Goal: Task Accomplishment & Management: Complete application form

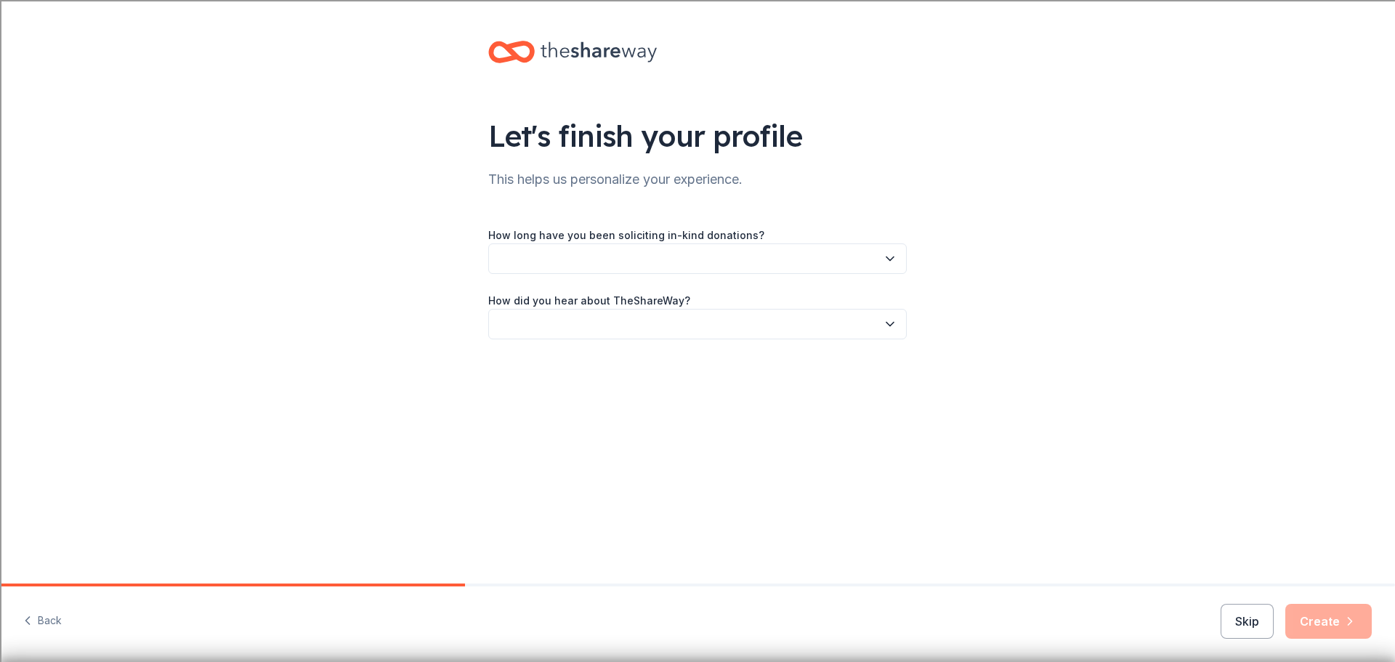
click at [699, 261] on button "button" at bounding box center [697, 258] width 418 height 31
click at [623, 299] on div "This is my first time!" at bounding box center [697, 297] width 411 height 29
click at [617, 317] on button "button" at bounding box center [697, 324] width 418 height 31
click at [616, 388] on div "Online search" at bounding box center [697, 392] width 411 height 29
click at [1331, 615] on button "Create" at bounding box center [1328, 621] width 86 height 35
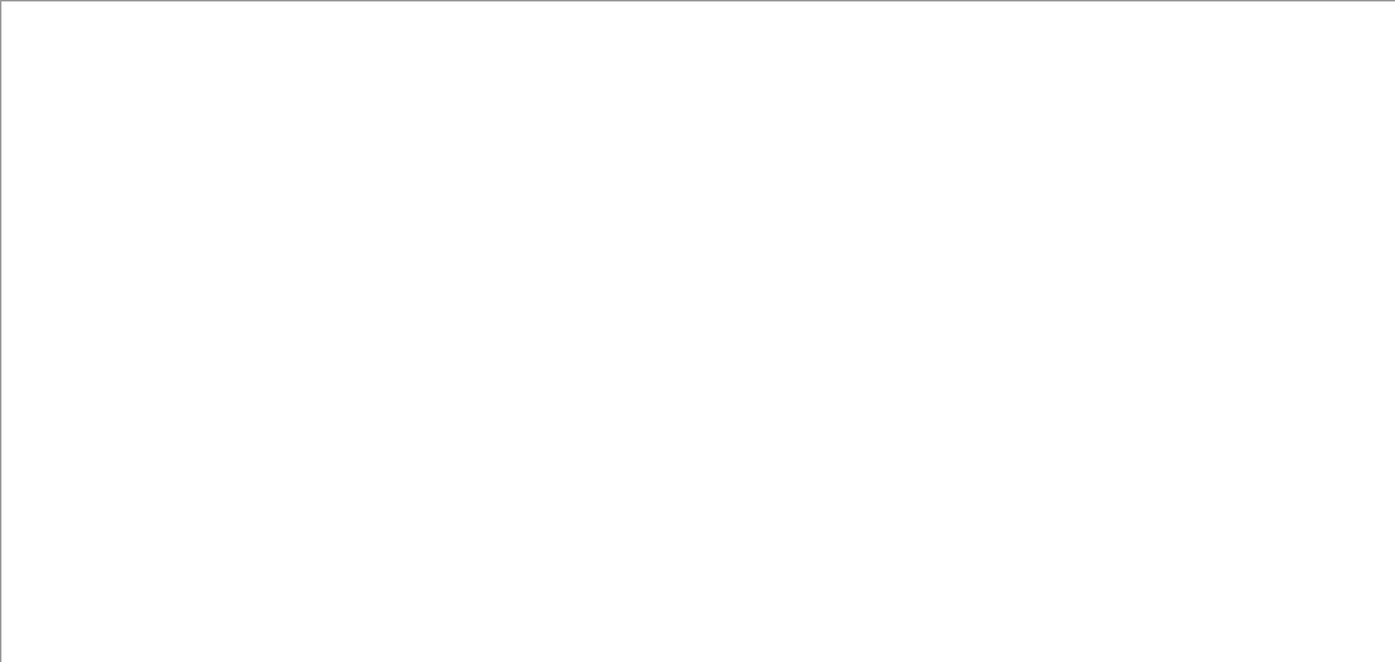
type input "60"
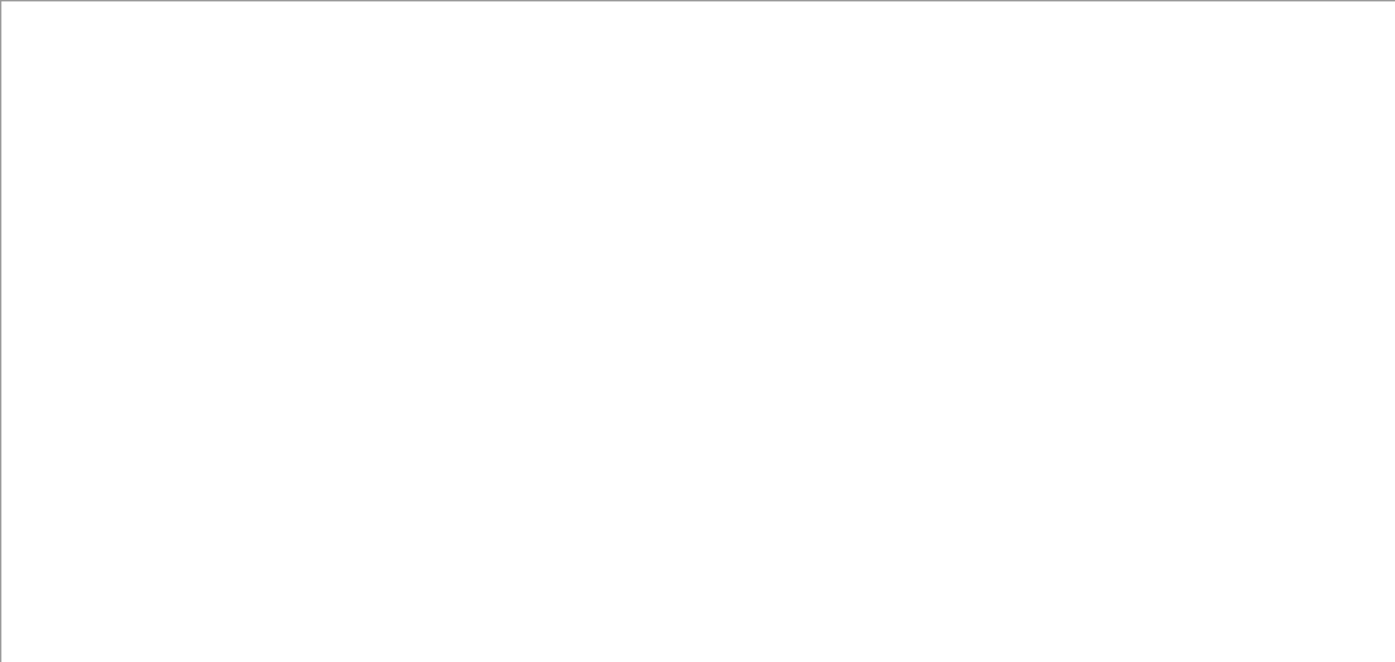
drag, startPoint x: 224, startPoint y: 231, endPoint x: 262, endPoint y: 228, distance: 37.9
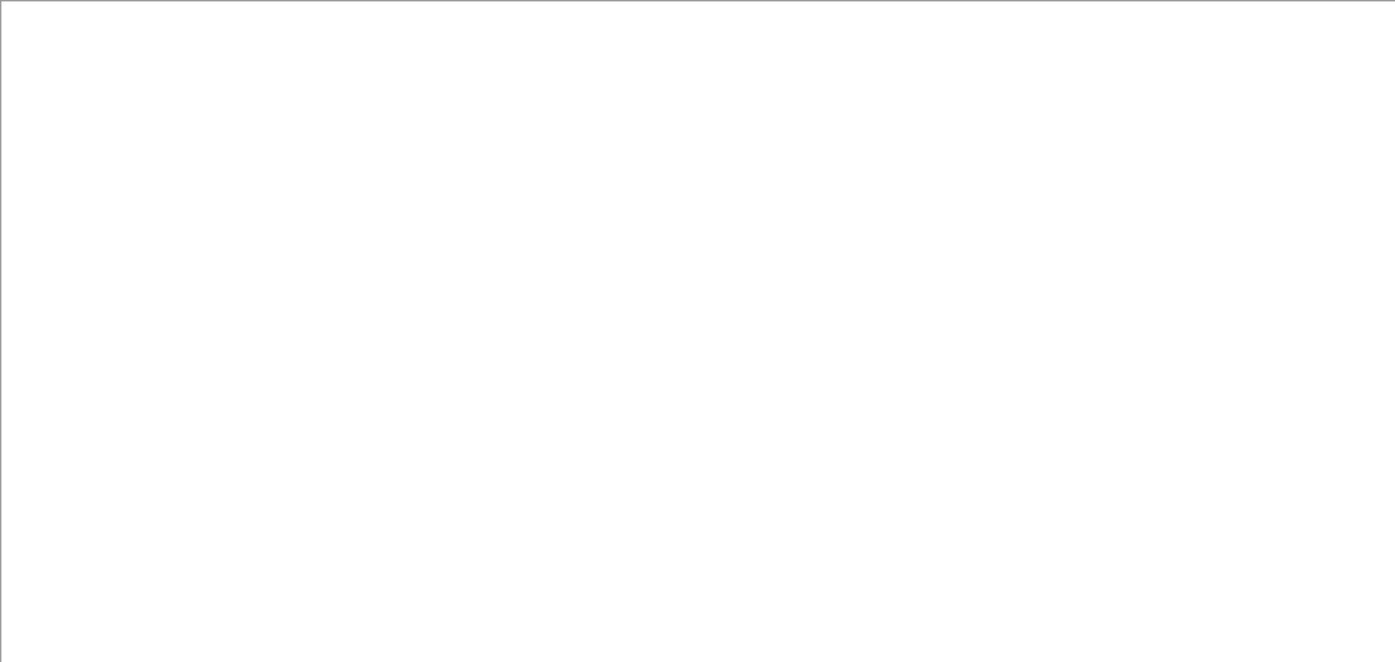
type input "5926 Calumet Ave."
type textarea "T"
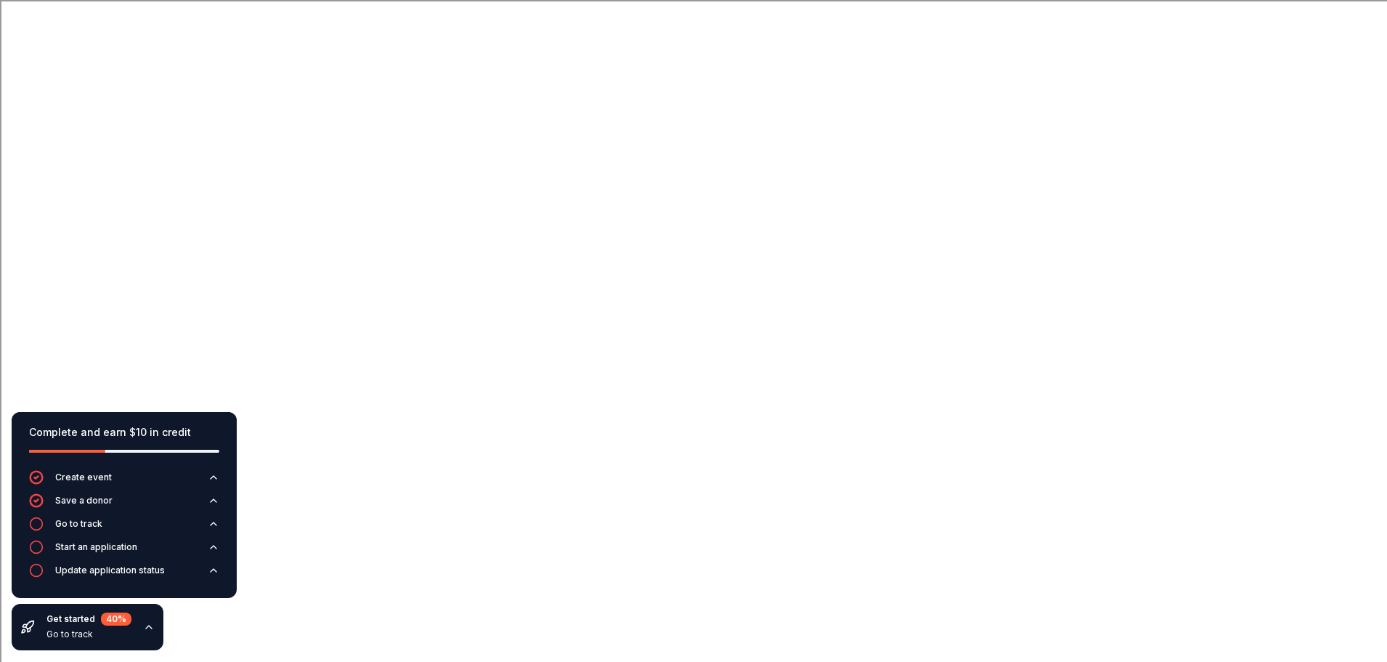
click at [145, 626] on icon "button" at bounding box center [149, 627] width 12 height 12
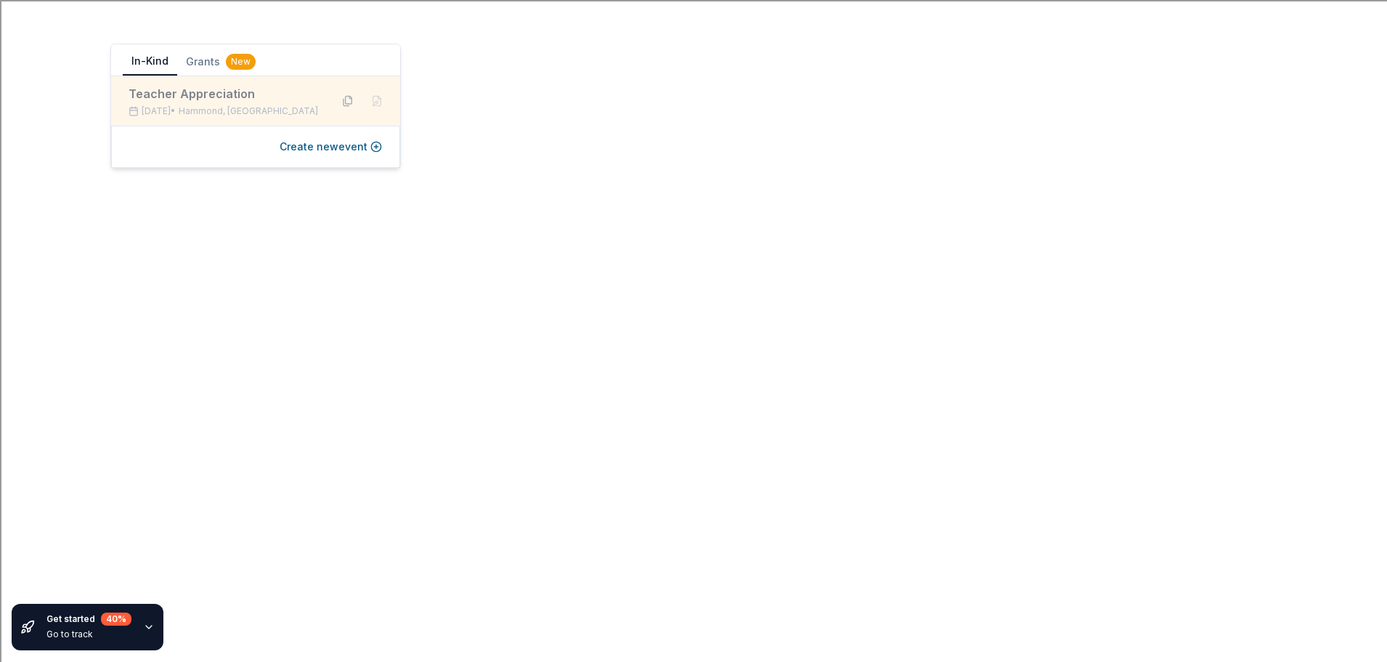
click at [341, 100] on button at bounding box center [347, 100] width 23 height 23
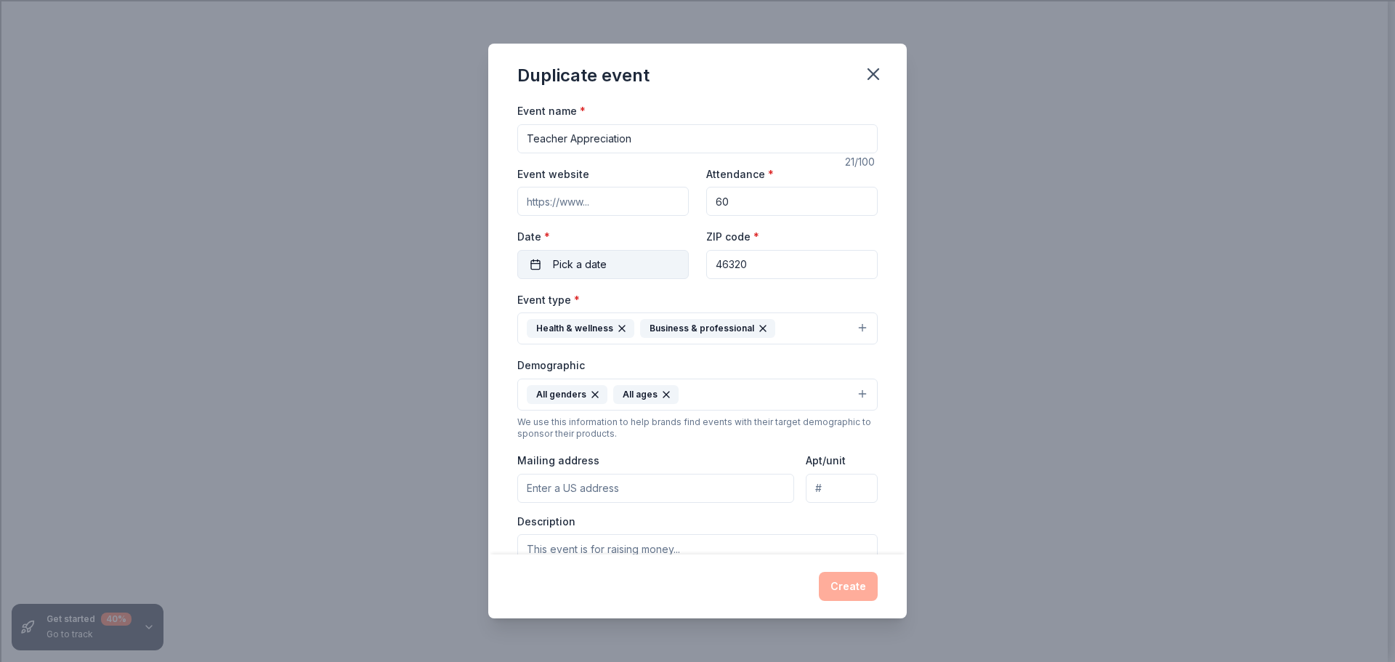
click at [616, 263] on button "Pick a date" at bounding box center [602, 264] width 171 height 29
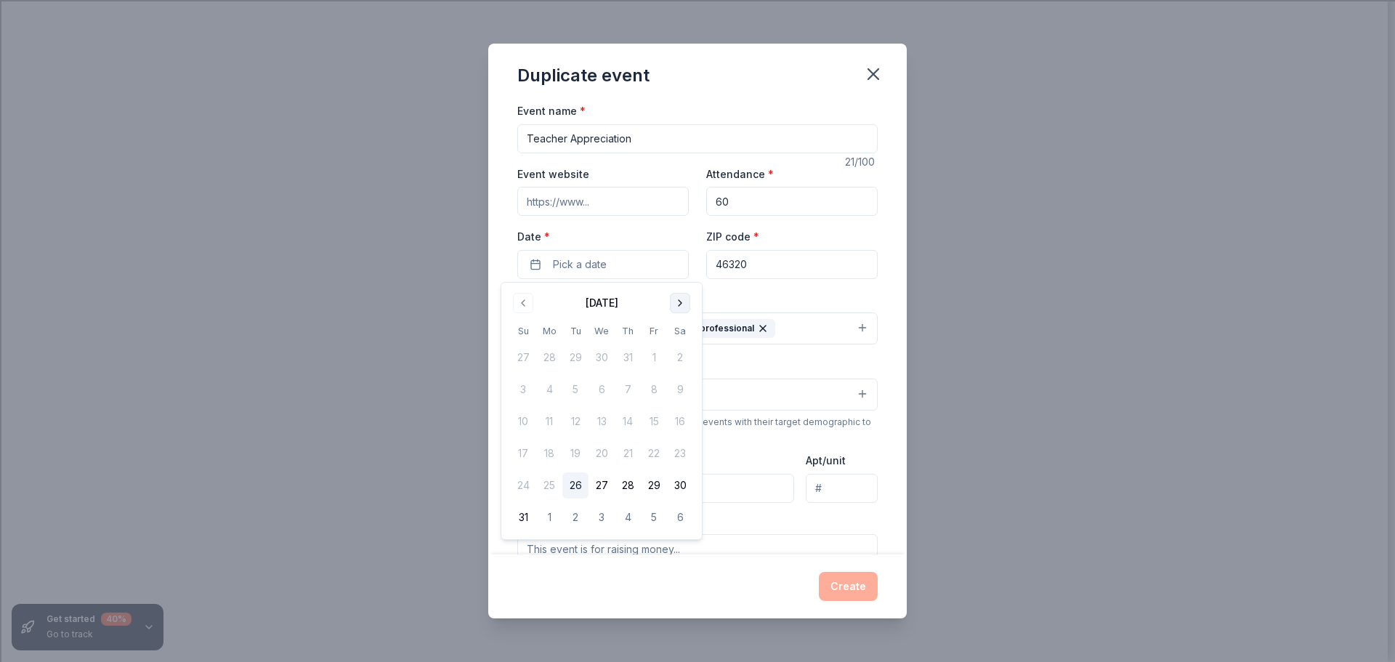
click at [686, 299] on button "Go to next month" at bounding box center [680, 303] width 20 height 20
click at [598, 428] on button "15" at bounding box center [601, 421] width 26 height 26
click at [864, 594] on button "Create" at bounding box center [848, 586] width 59 height 29
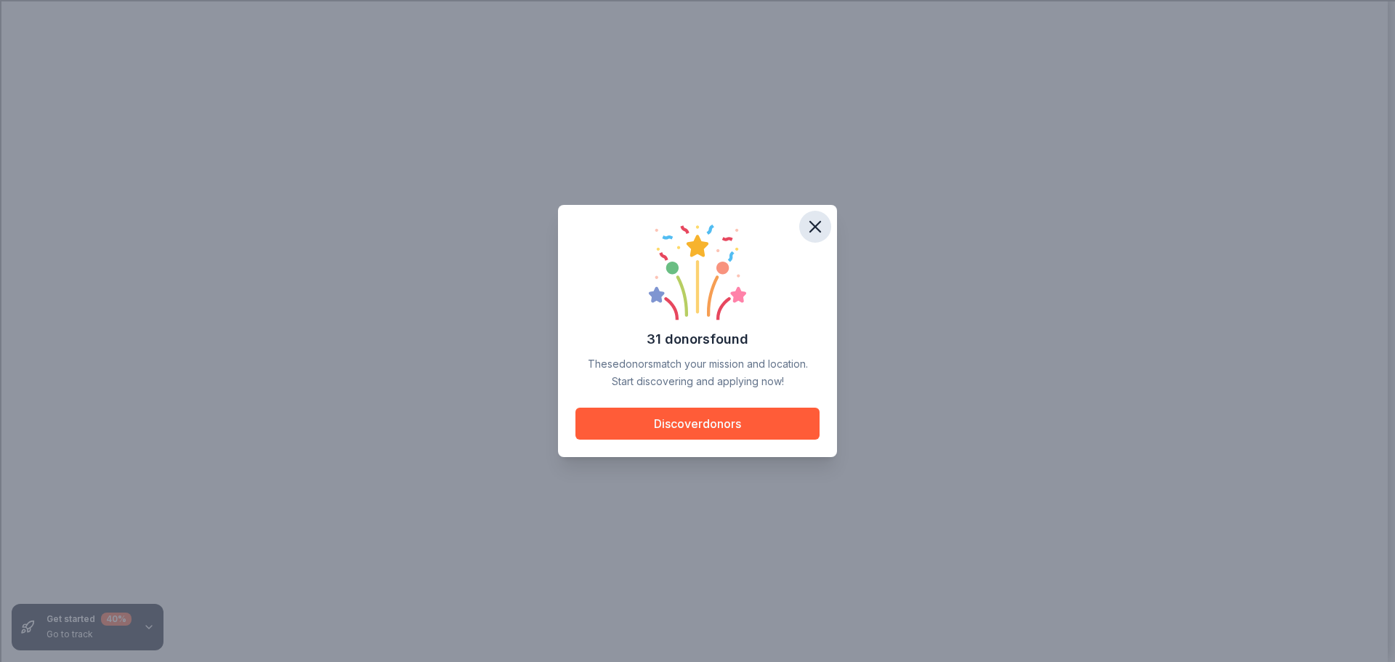
click at [820, 224] on icon "button" at bounding box center [815, 226] width 20 height 20
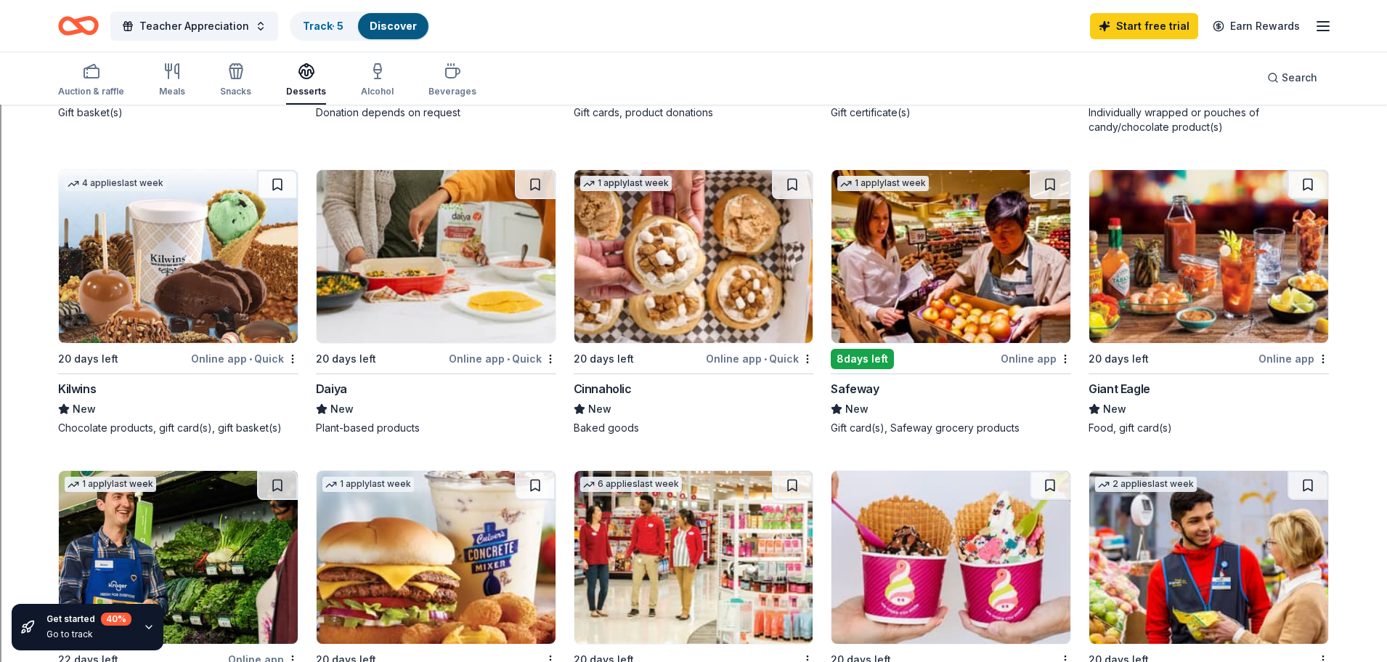
scroll to position [1090, 0]
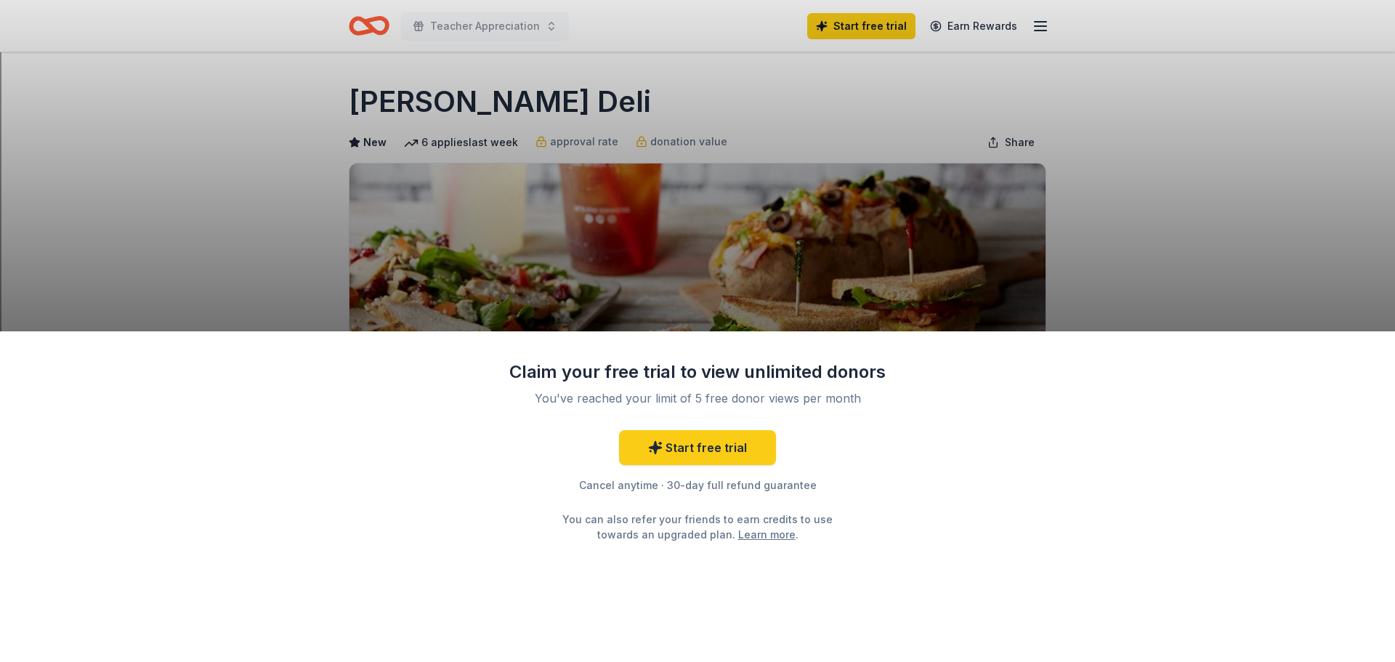
click at [915, 542] on div "Claim your free trial to view unlimited donors You've reached your limit of 5 f…" at bounding box center [697, 496] width 1395 height 331
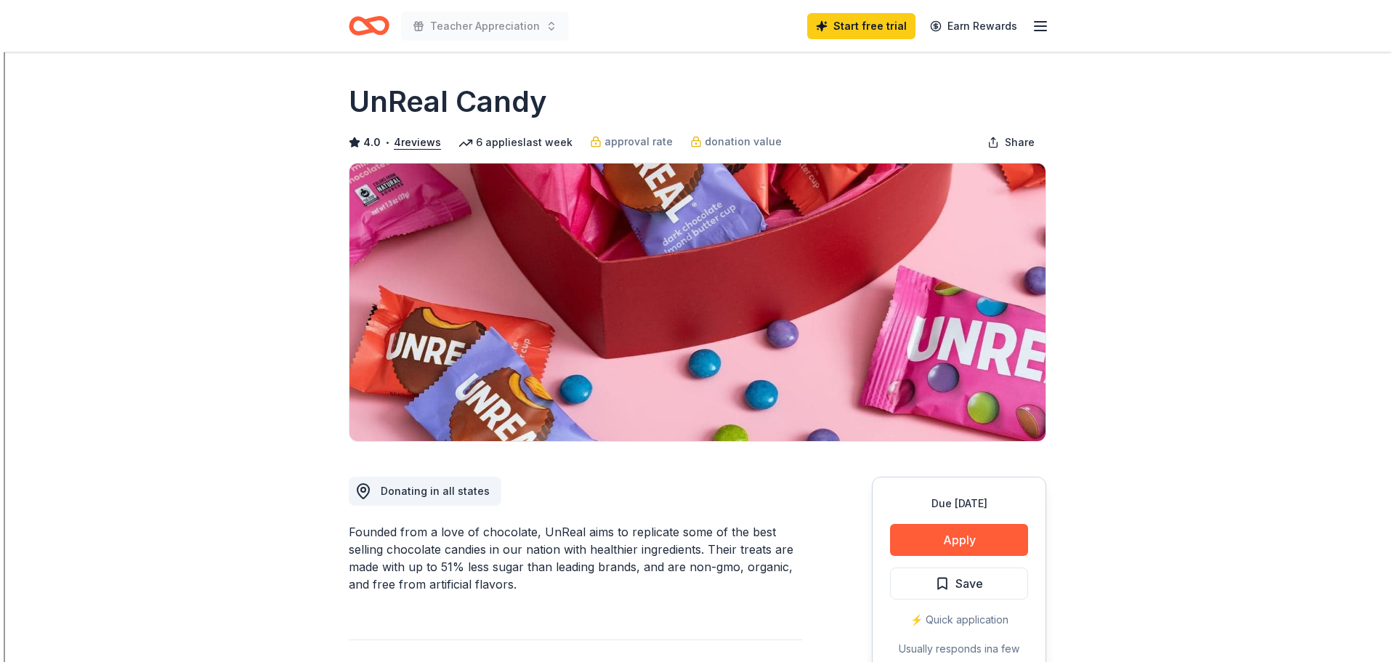
scroll to position [145, 0]
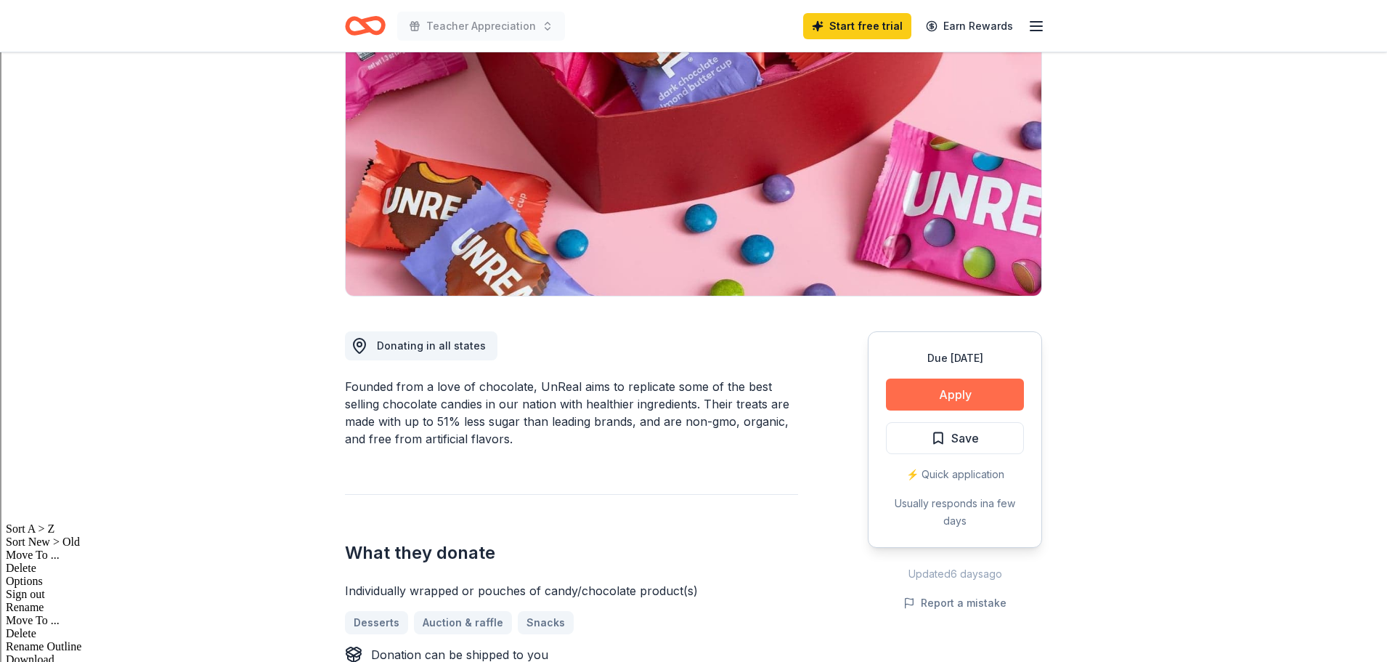
click at [937, 387] on button "Apply" at bounding box center [955, 394] width 138 height 32
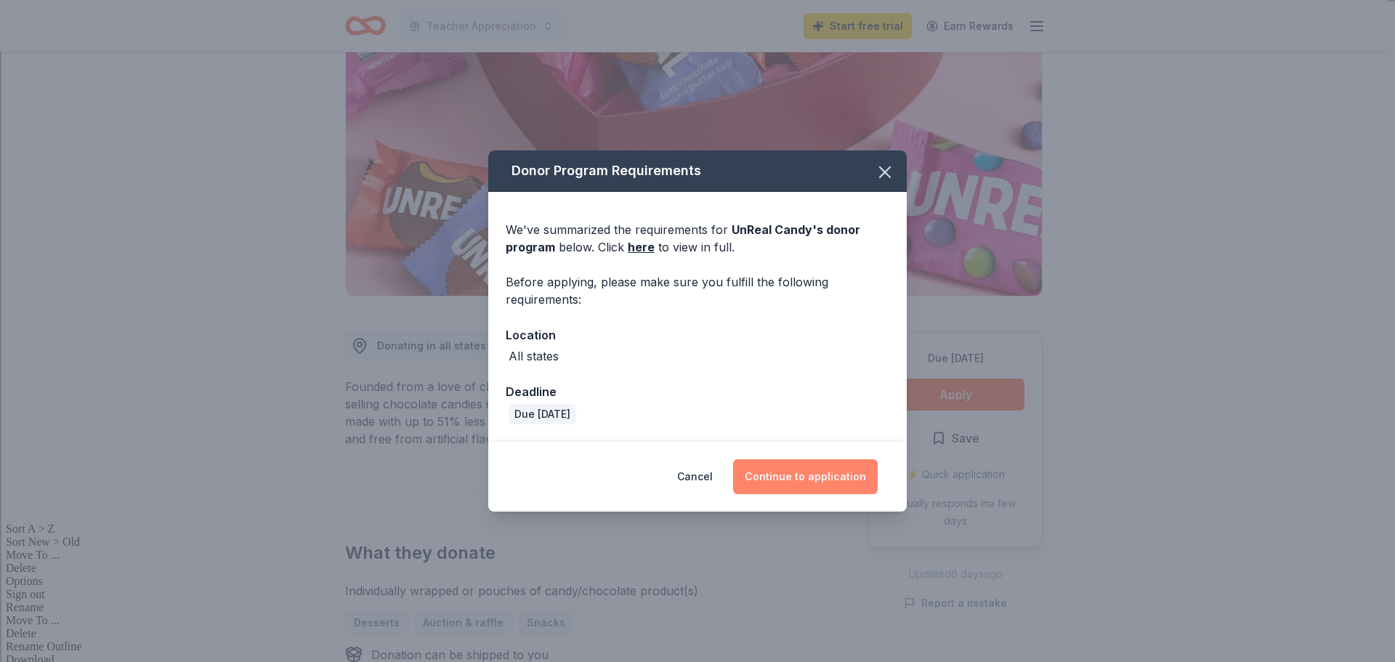
click at [786, 465] on button "Continue to application" at bounding box center [805, 476] width 145 height 35
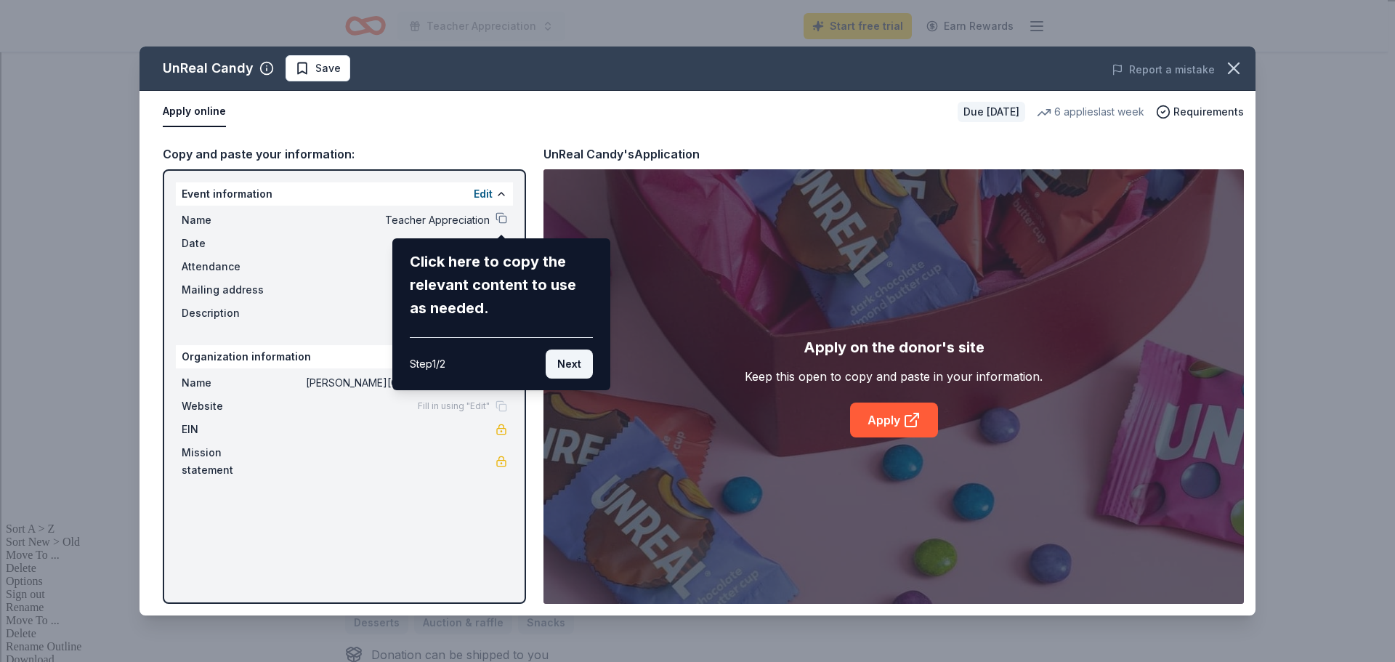
click at [570, 367] on button "Next" at bounding box center [568, 363] width 47 height 29
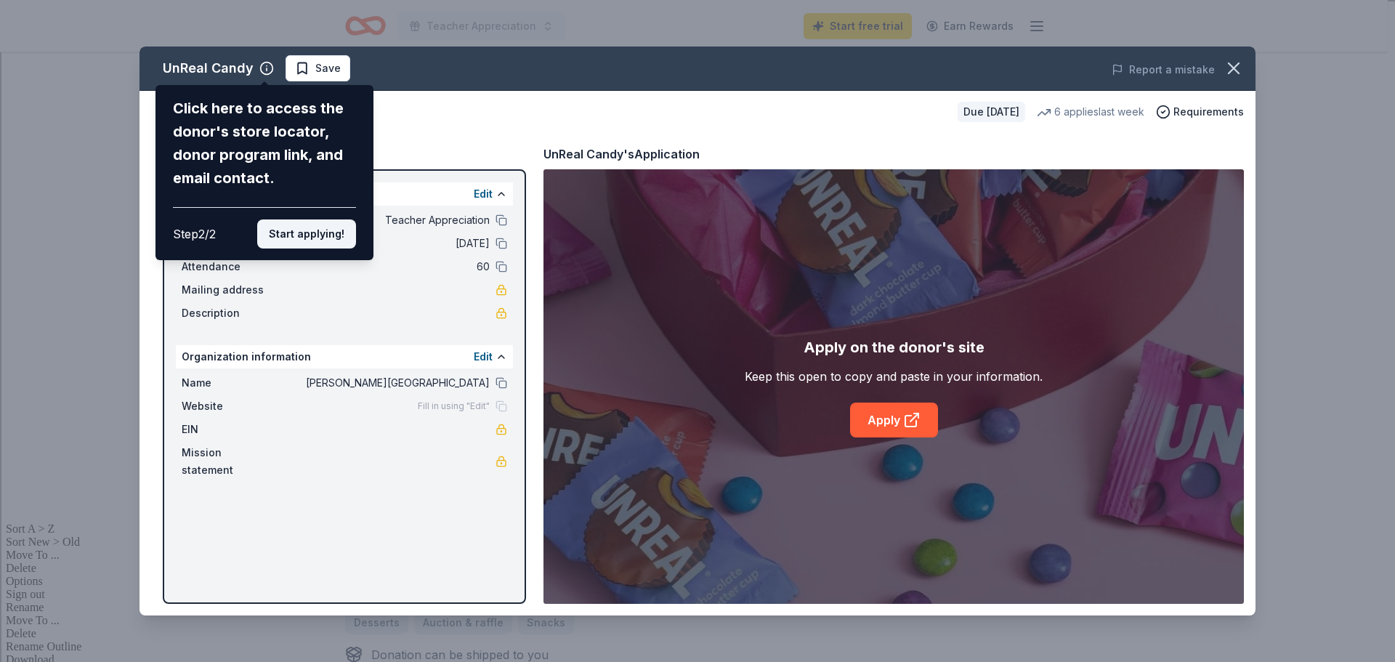
click at [291, 238] on button "Start applying!" at bounding box center [306, 233] width 99 height 29
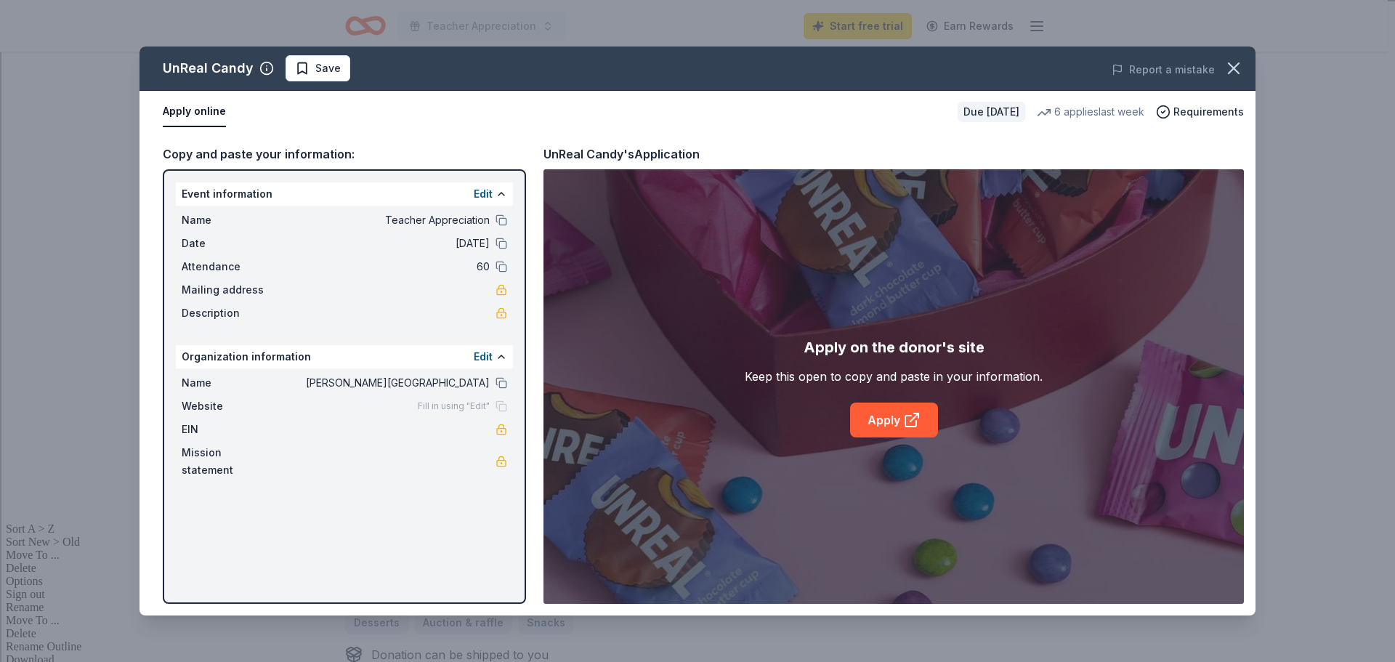
click at [904, 423] on div "UnReal Candy Save Report a mistake Apply online Due in 20 days 6 applies last w…" at bounding box center [697, 330] width 1116 height 569
click at [893, 417] on link "Apply" at bounding box center [894, 419] width 88 height 35
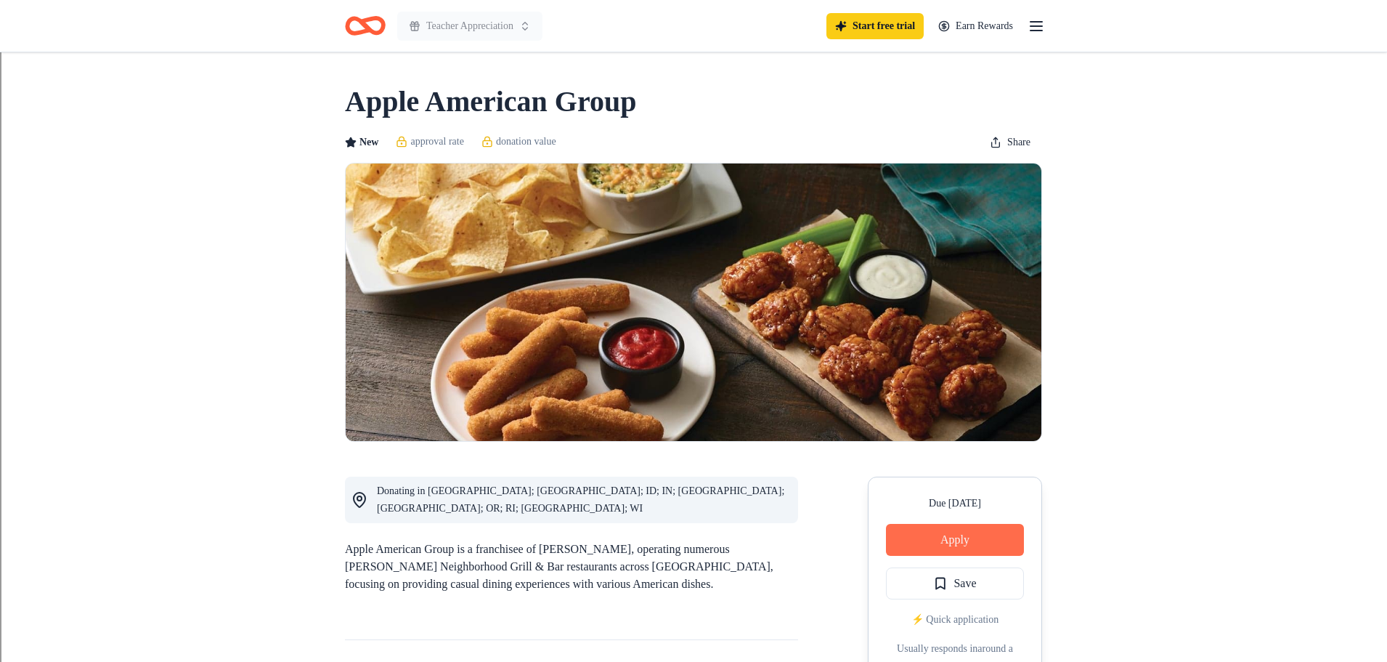
click at [992, 532] on button "Apply" at bounding box center [955, 540] width 138 height 32
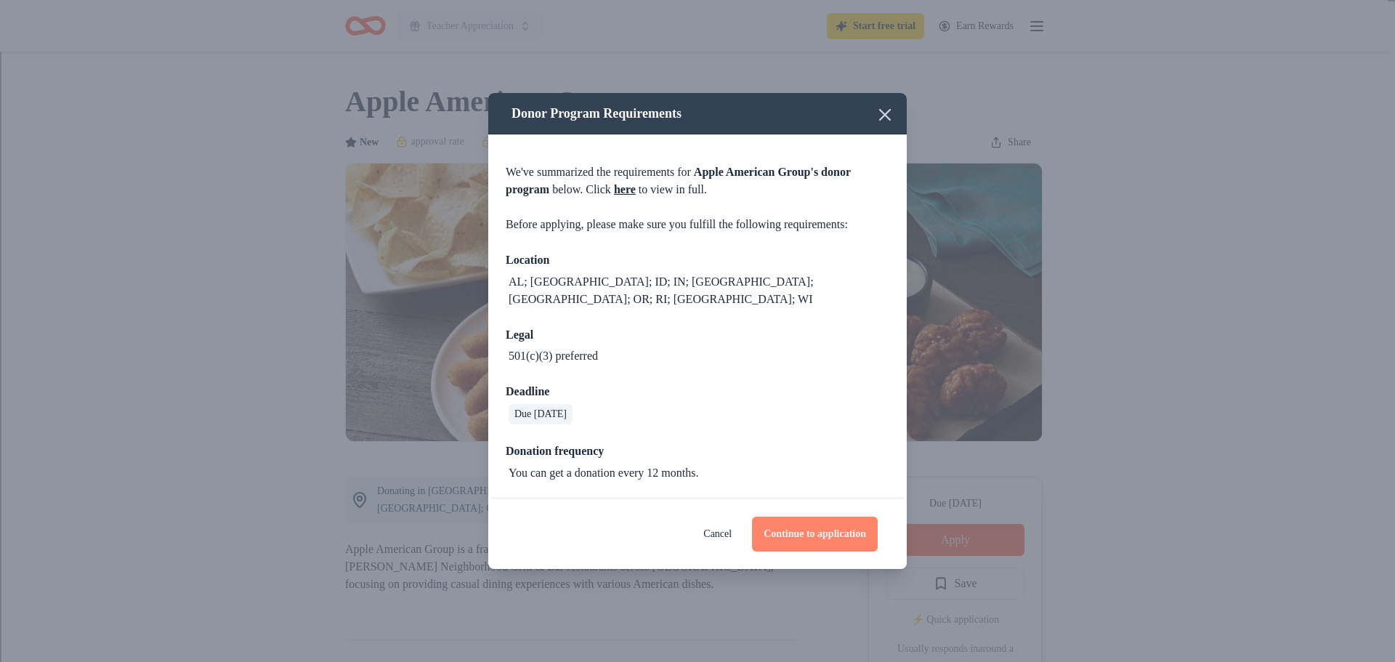
click at [768, 520] on button "Continue to application" at bounding box center [815, 533] width 126 height 35
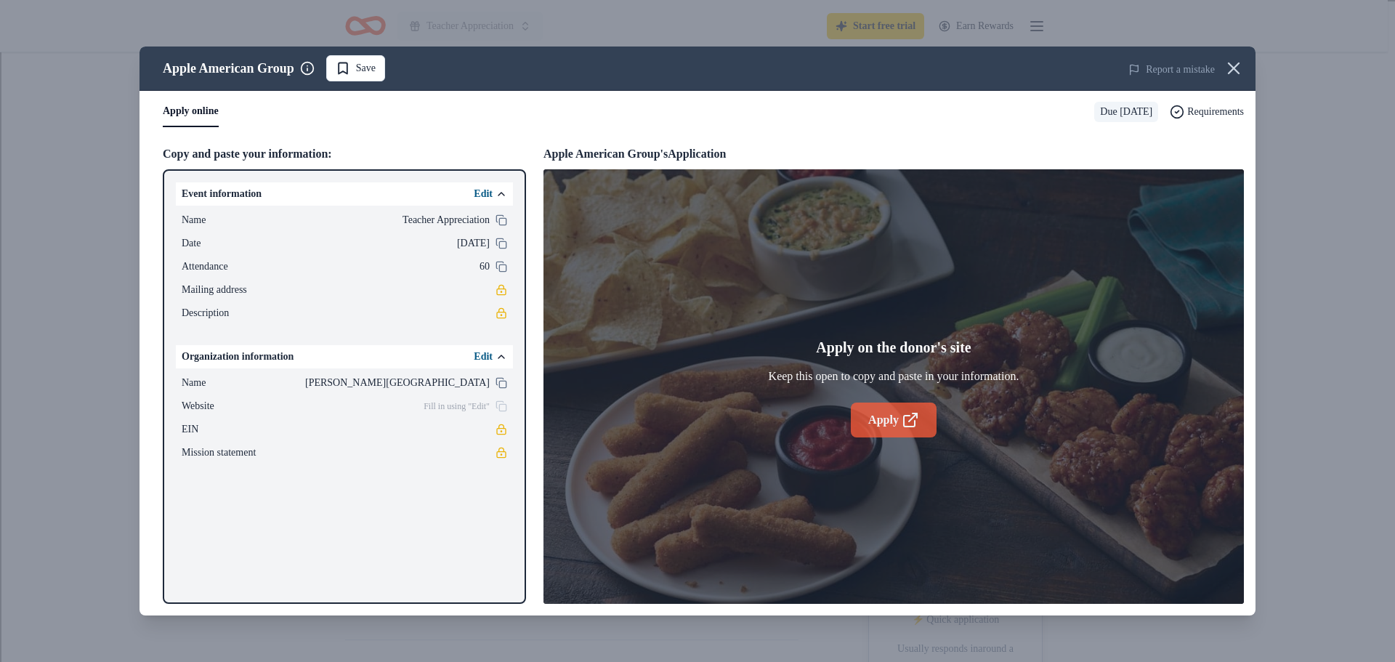
click at [917, 422] on icon at bounding box center [909, 419] width 17 height 17
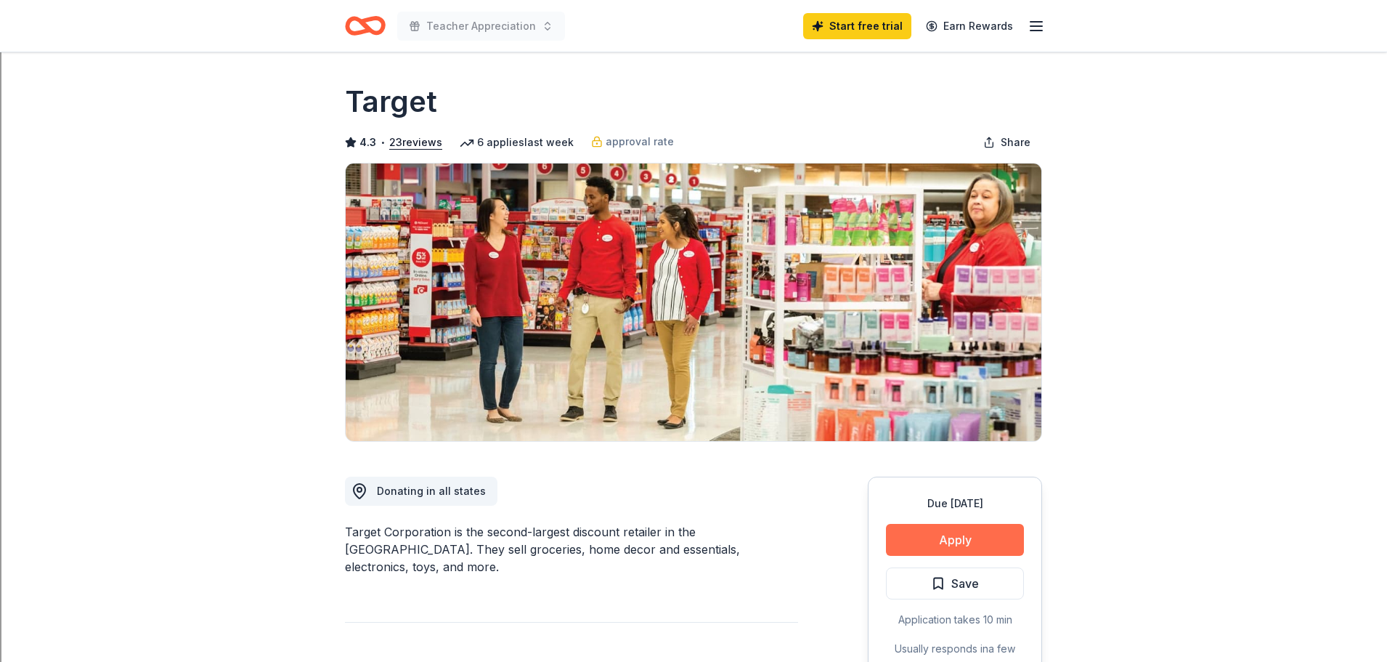
click at [978, 543] on button "Apply" at bounding box center [955, 540] width 138 height 32
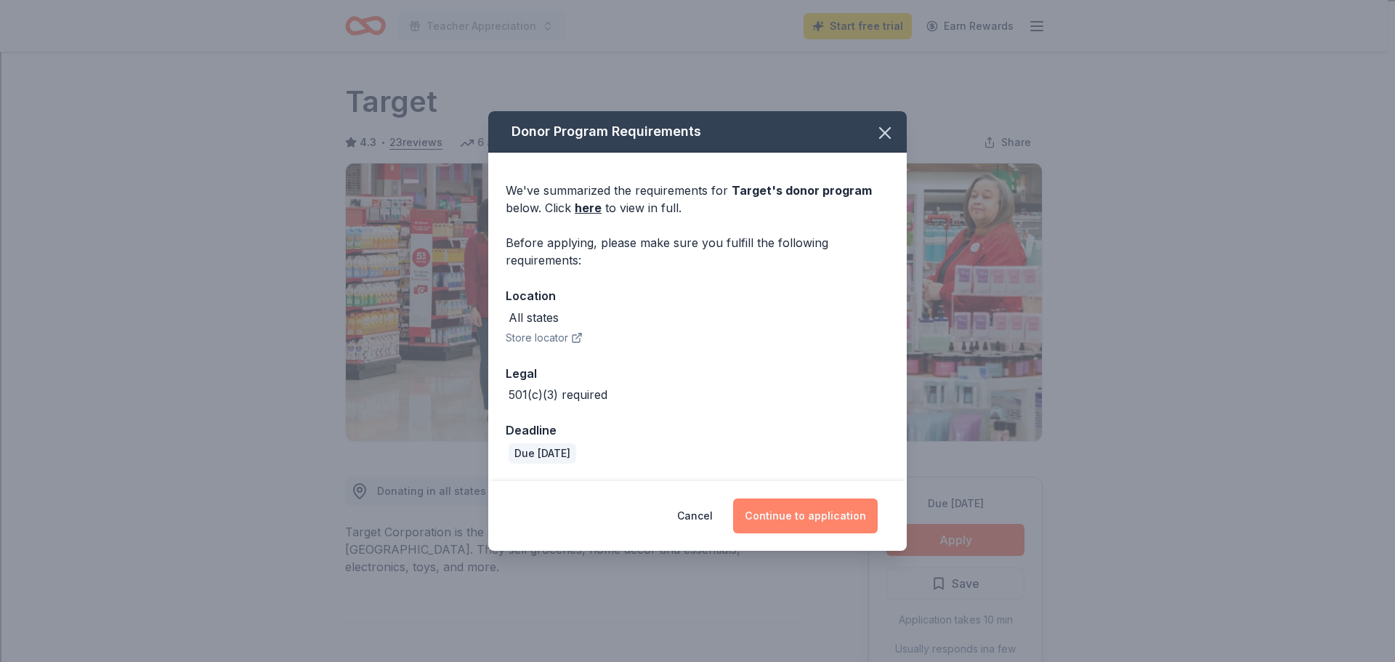
click at [806, 513] on button "Continue to application" at bounding box center [805, 515] width 145 height 35
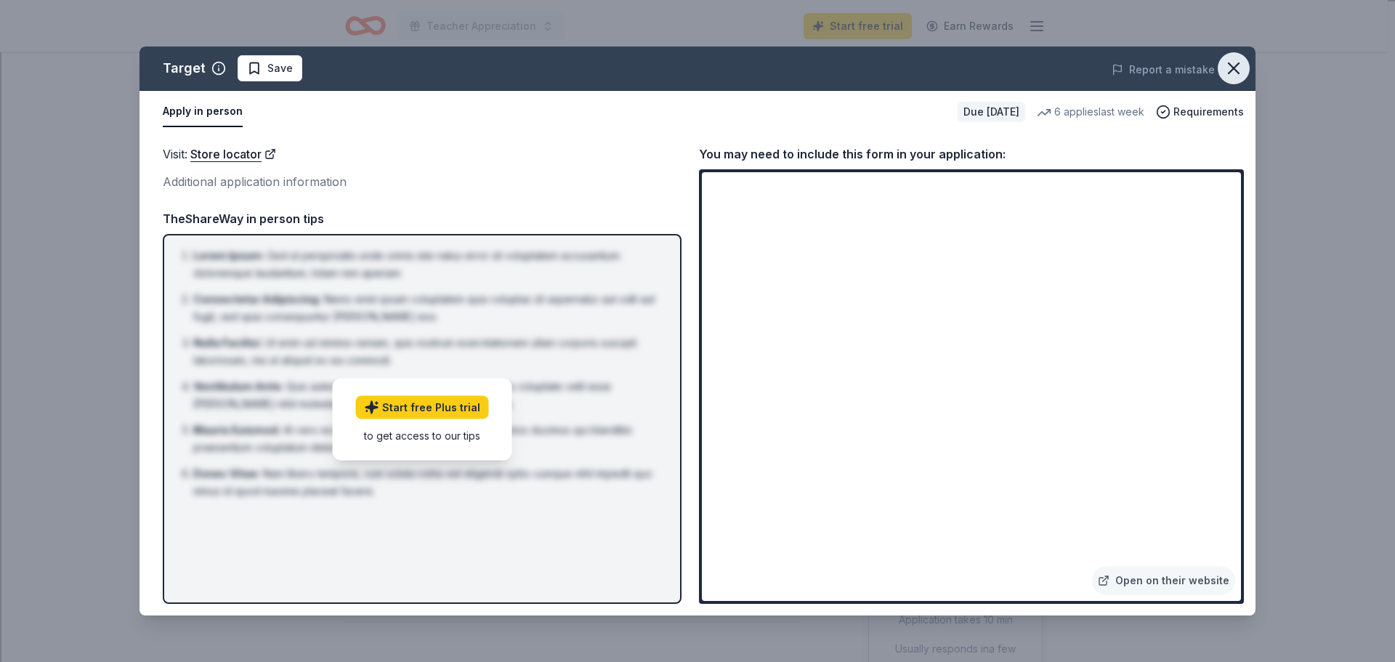
click at [1224, 64] on icon "button" at bounding box center [1233, 68] width 20 height 20
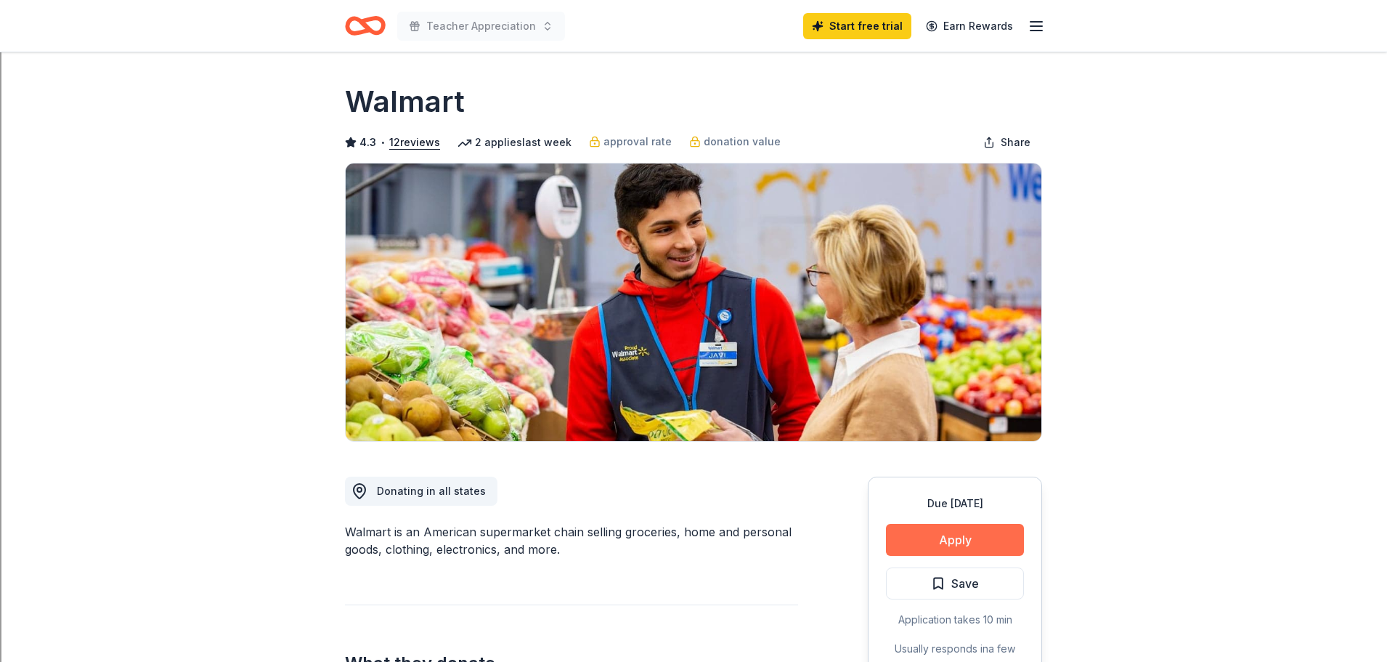
click at [899, 545] on button "Apply" at bounding box center [955, 540] width 138 height 32
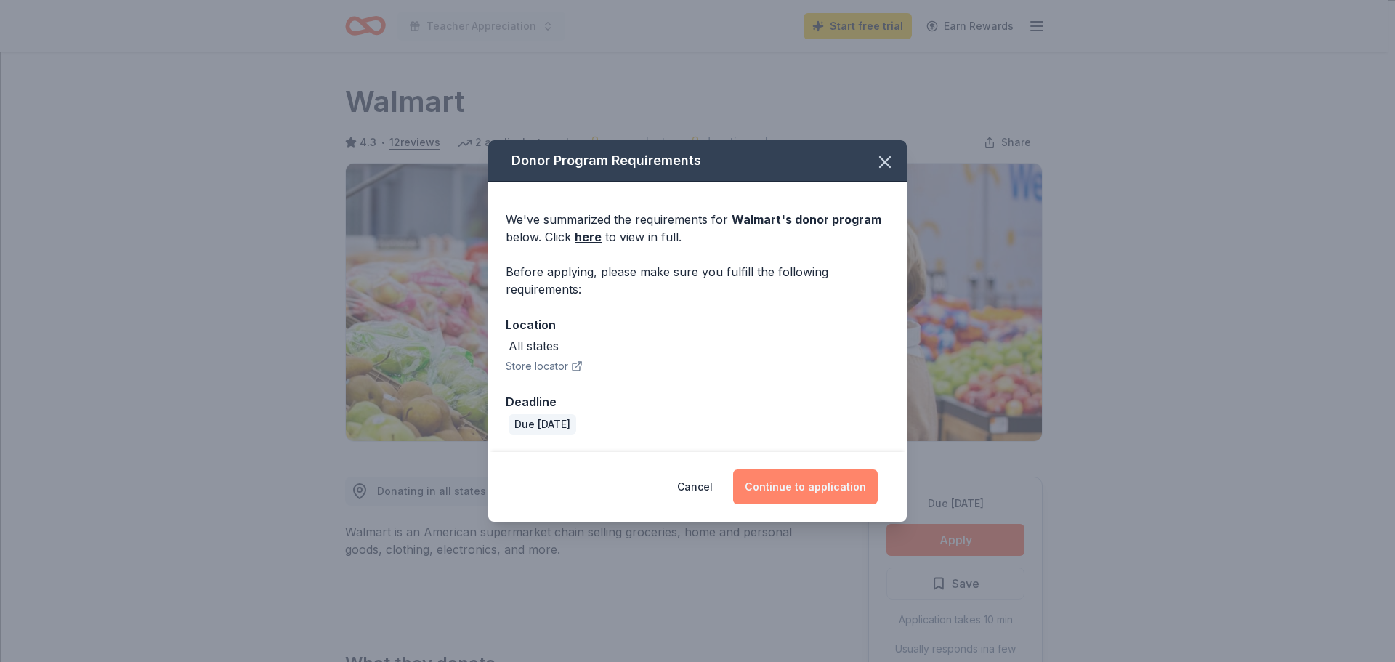
click at [769, 474] on button "Continue to application" at bounding box center [805, 486] width 145 height 35
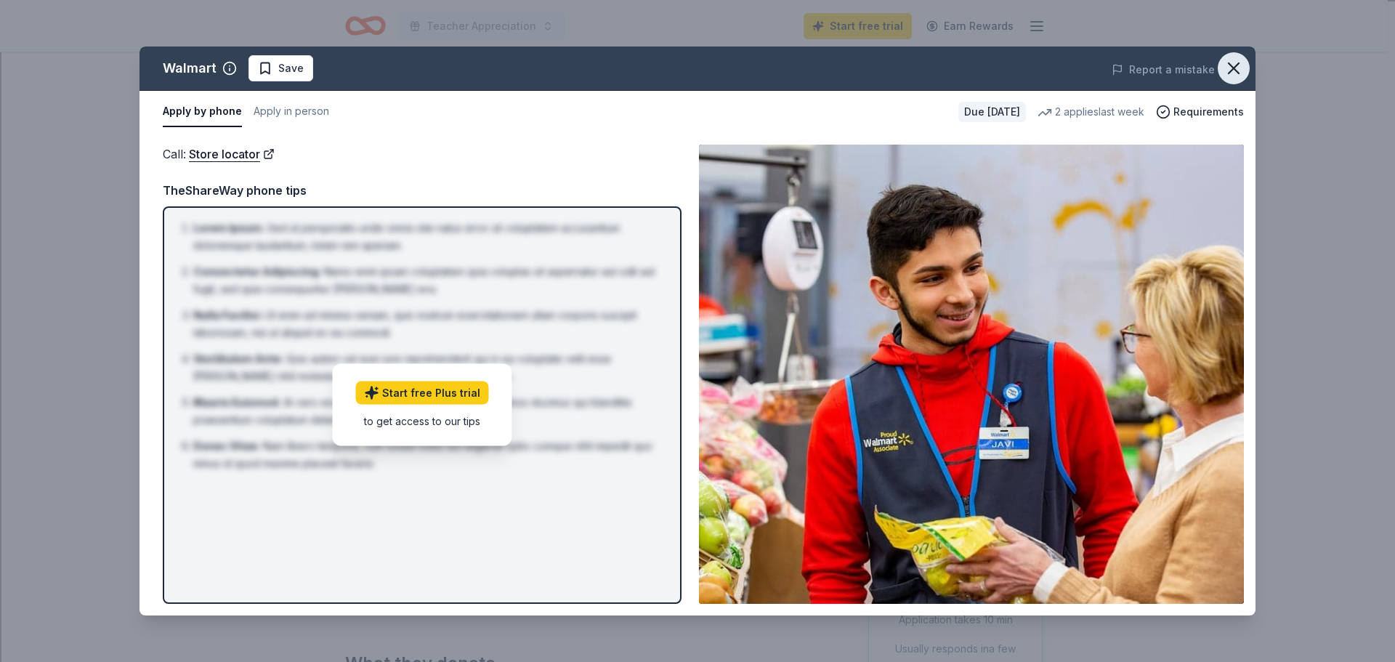
click at [1229, 66] on icon "button" at bounding box center [1233, 68] width 20 height 20
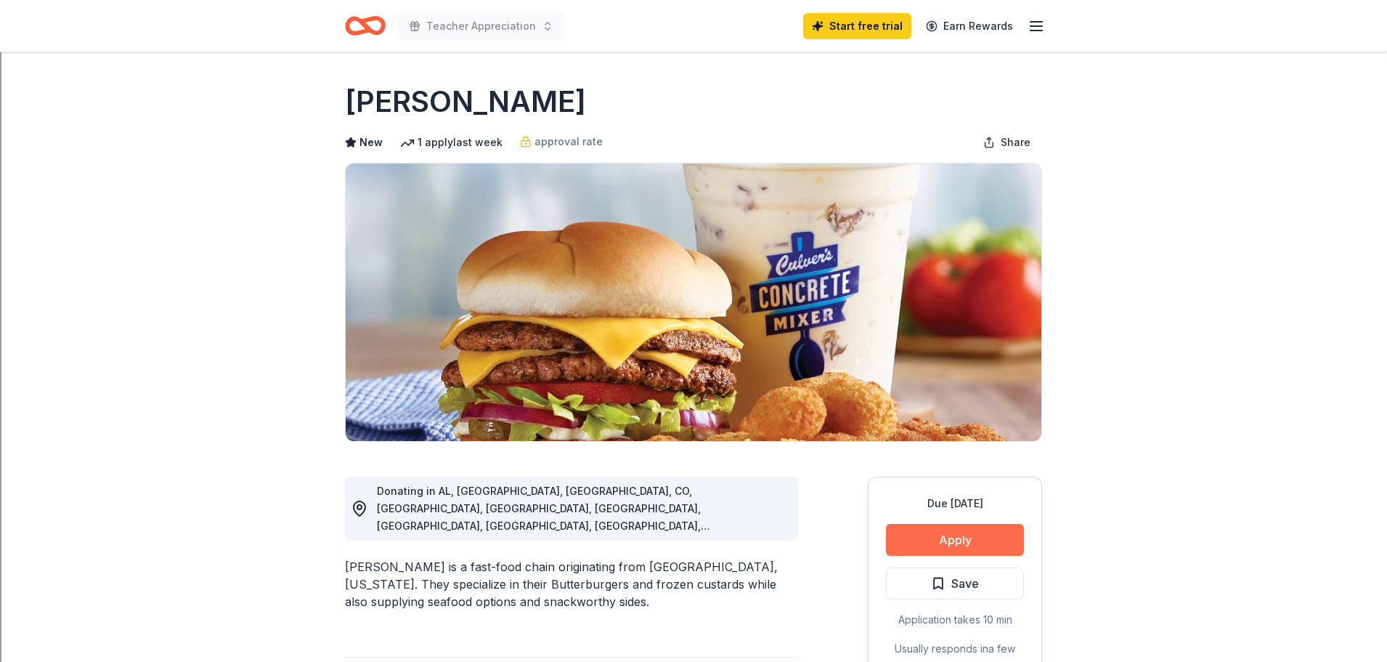
click at [922, 545] on button "Apply" at bounding box center [955, 540] width 138 height 32
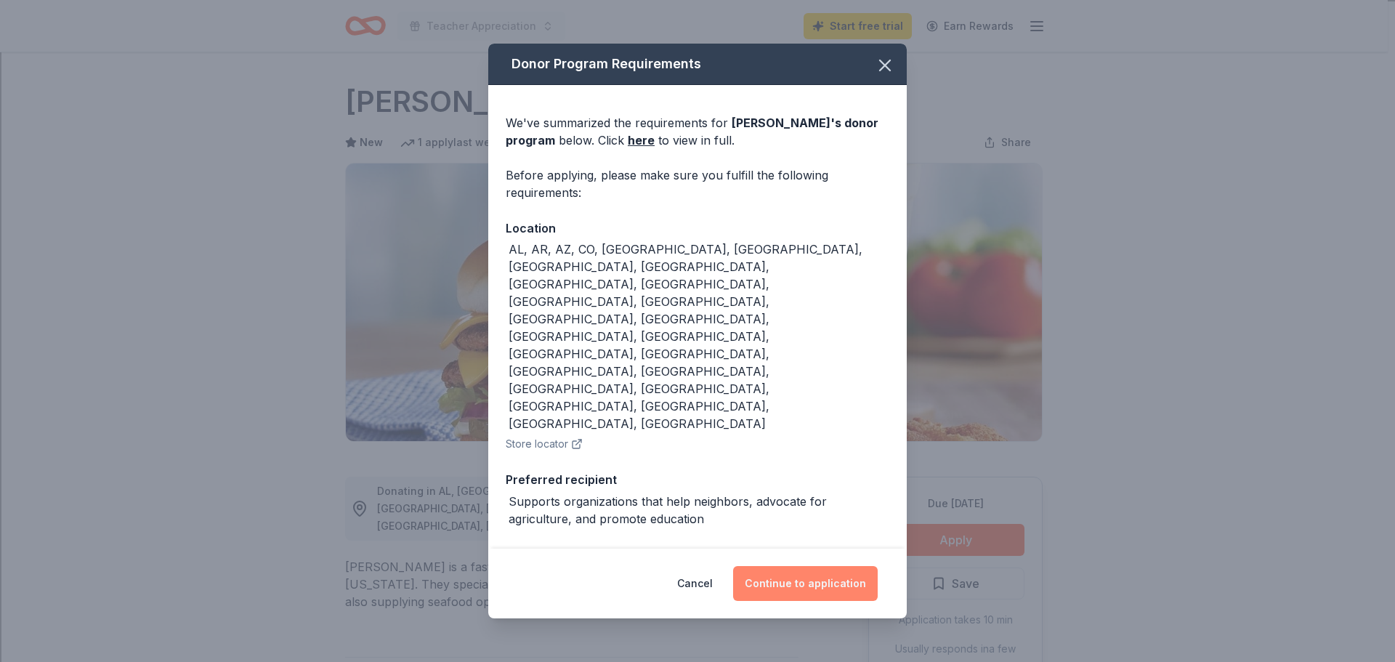
click at [790, 566] on button "Continue to application" at bounding box center [805, 583] width 145 height 35
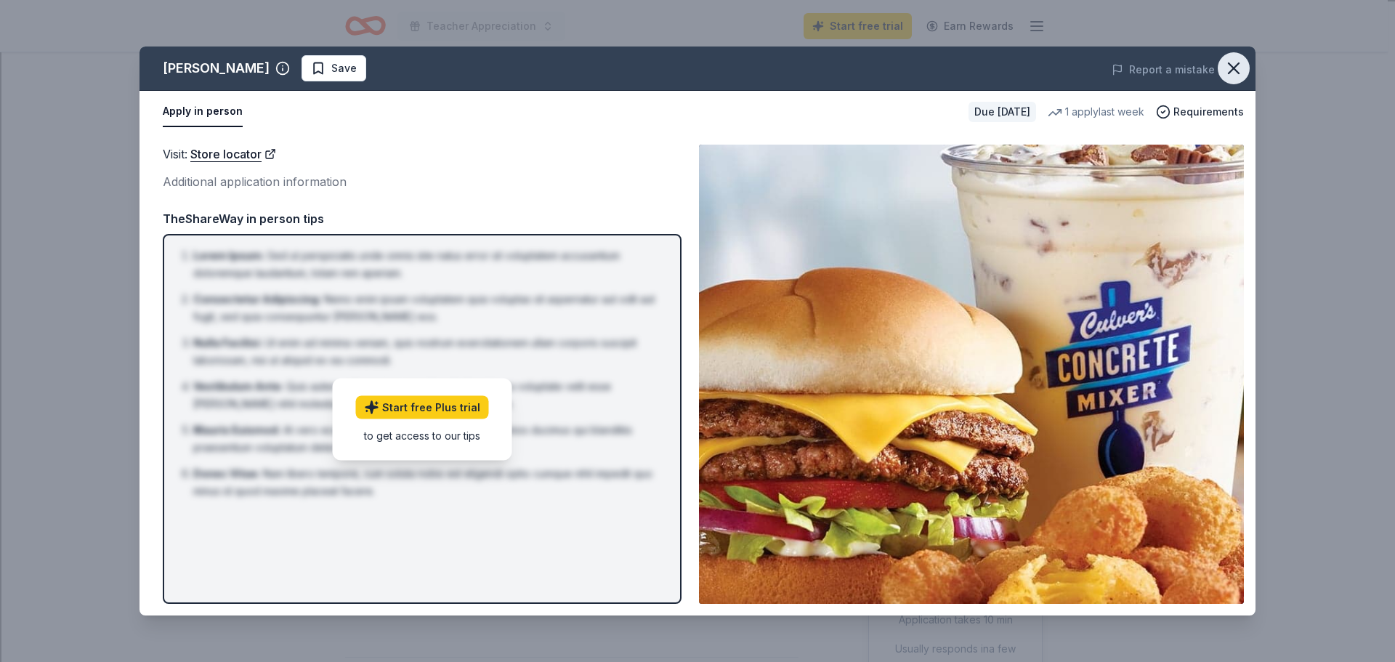
click at [1233, 71] on icon "button" at bounding box center [1233, 68] width 20 height 20
